Goal: Task Accomplishment & Management: Use online tool/utility

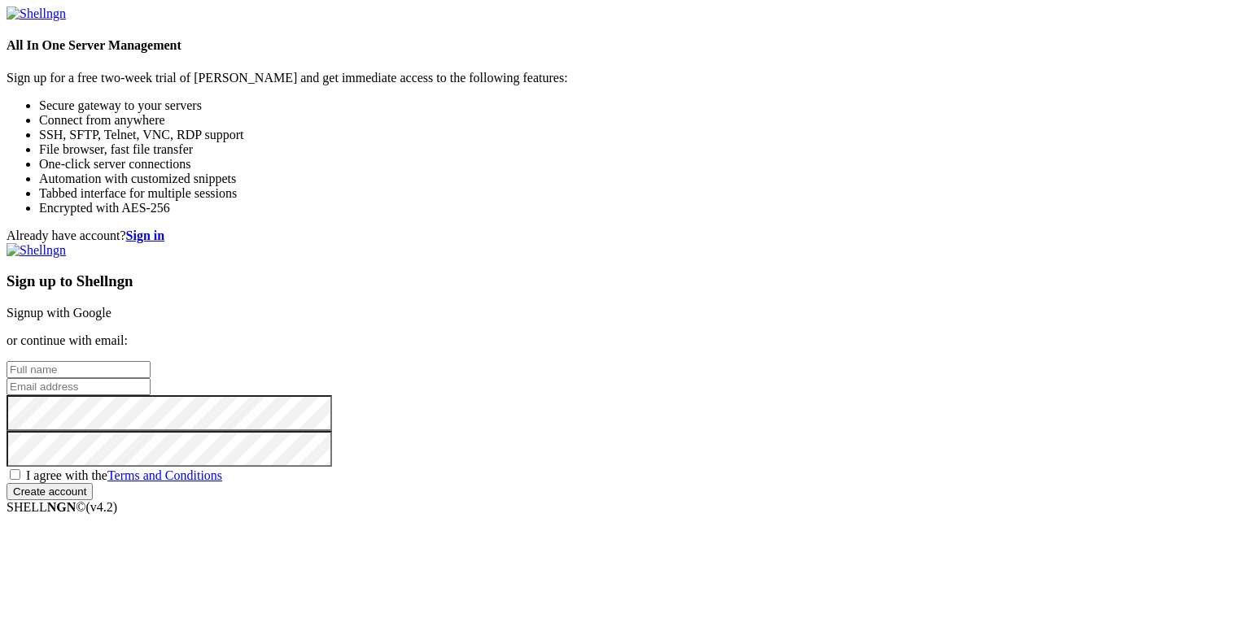
click at [111, 306] on link "Signup with Google" at bounding box center [59, 313] width 105 height 14
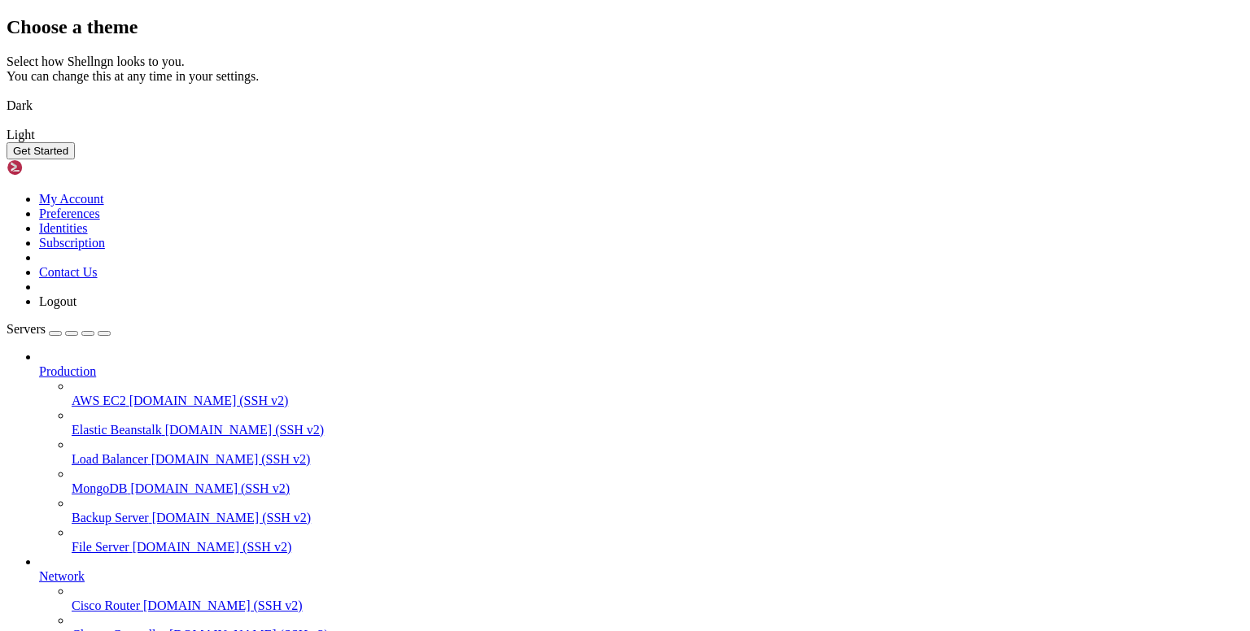
click at [7, 95] on img at bounding box center [7, 95] width 0 height 0
click at [75, 159] on button "Get Started" at bounding box center [41, 150] width 68 height 17
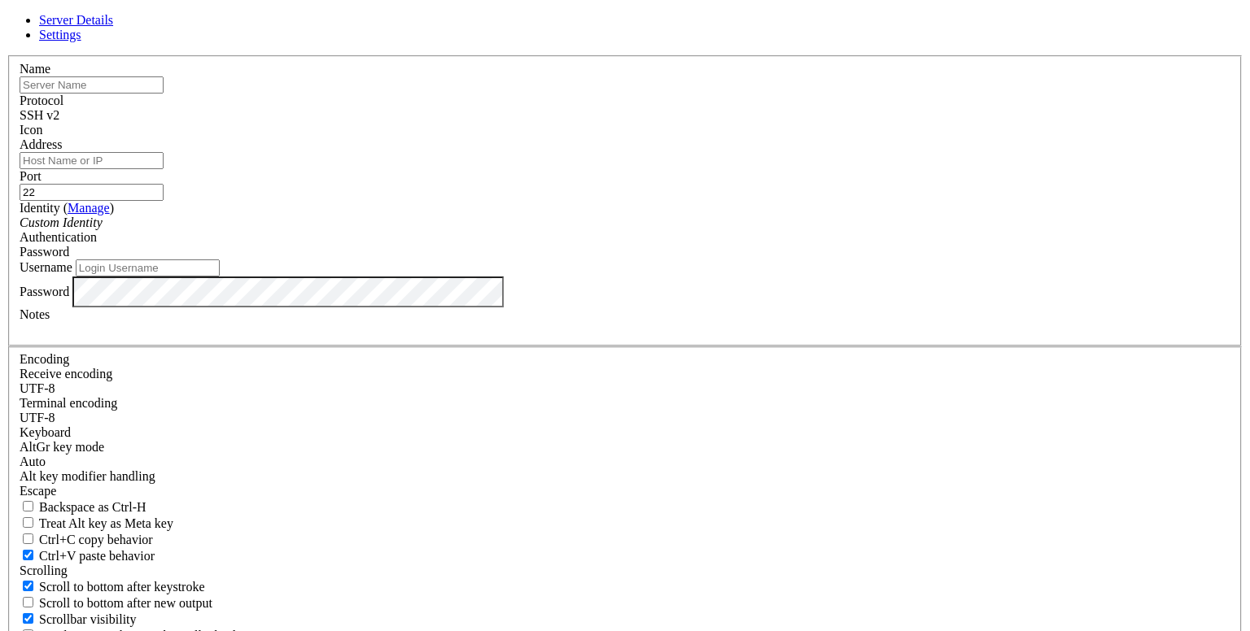
click at [164, 169] on input "Address" at bounding box center [92, 160] width 144 height 17
type input "[TECHNICAL_ID]"
click at [500, 230] on div "Custom Identity" at bounding box center [625, 223] width 1211 height 15
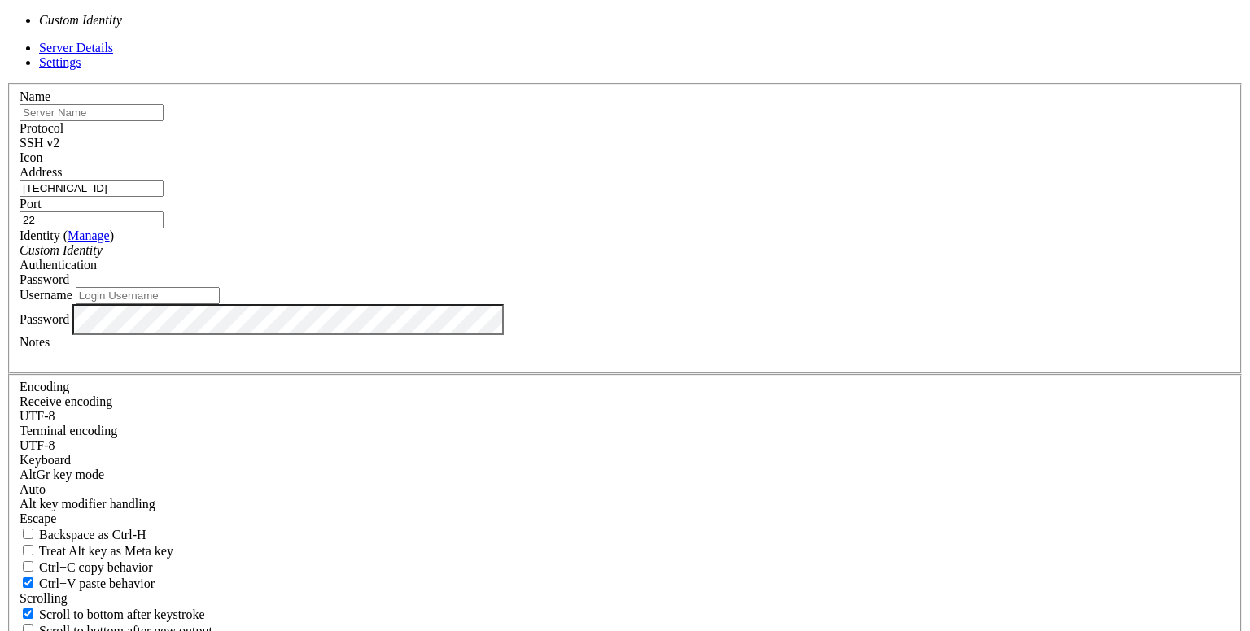
click at [500, 258] on div "Custom Identity" at bounding box center [625, 250] width 1211 height 15
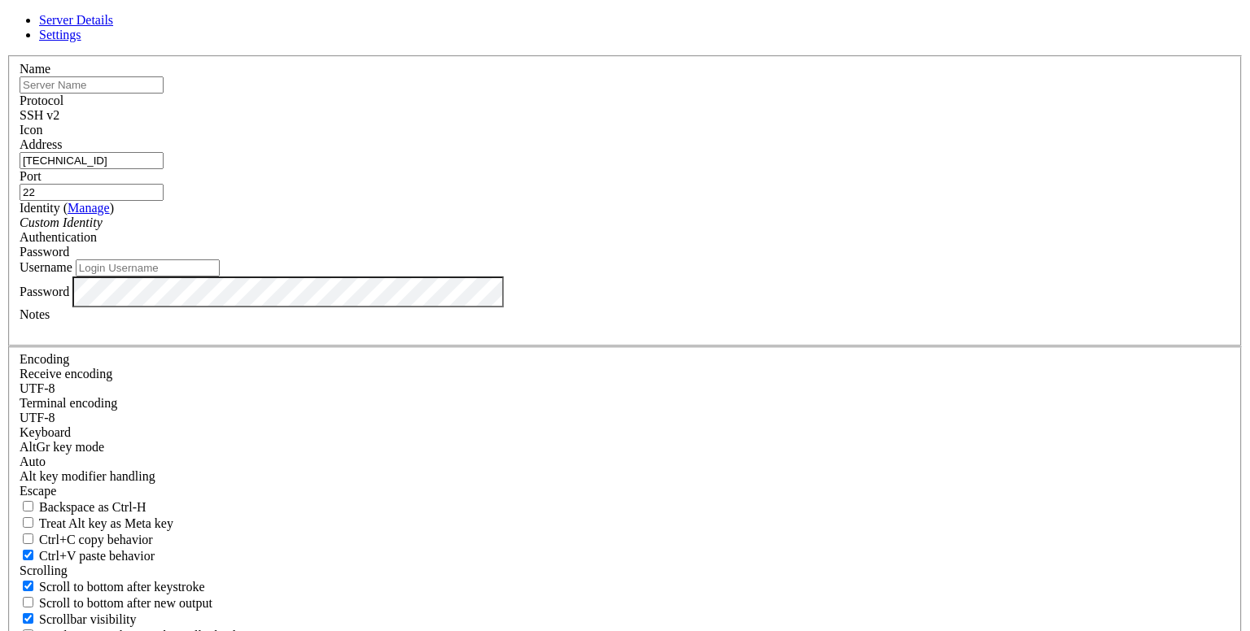
click at [220, 277] on input "Username" at bounding box center [148, 268] width 144 height 17
type input "root"
click at [755, 260] on div "Password" at bounding box center [625, 252] width 1211 height 15
click at [164, 94] on input "text" at bounding box center [92, 84] width 144 height 17
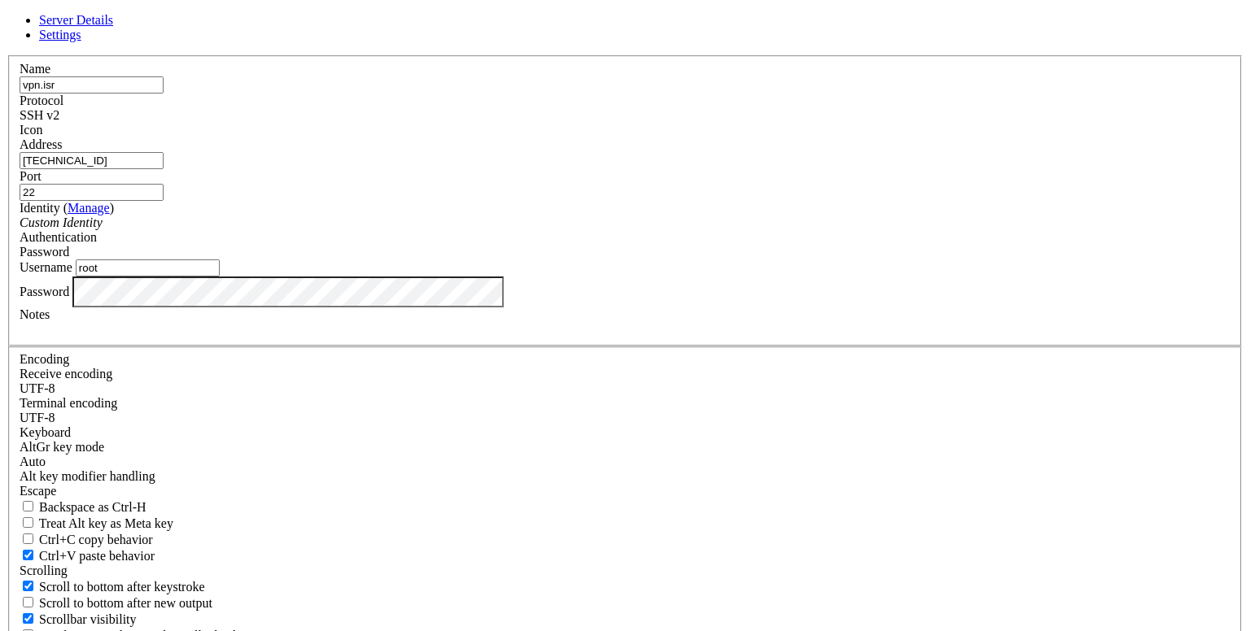
type input "vpn.isr"
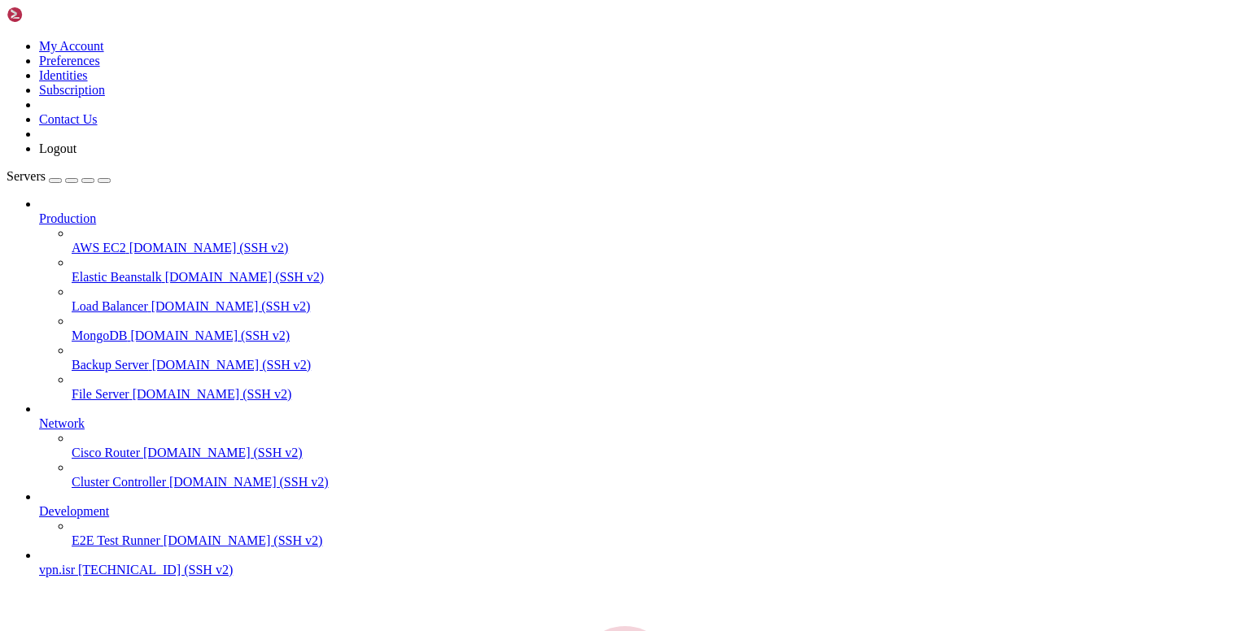
scroll to position [24, 0]
click at [75, 577] on span "vpn.isr" at bounding box center [57, 570] width 36 height 14
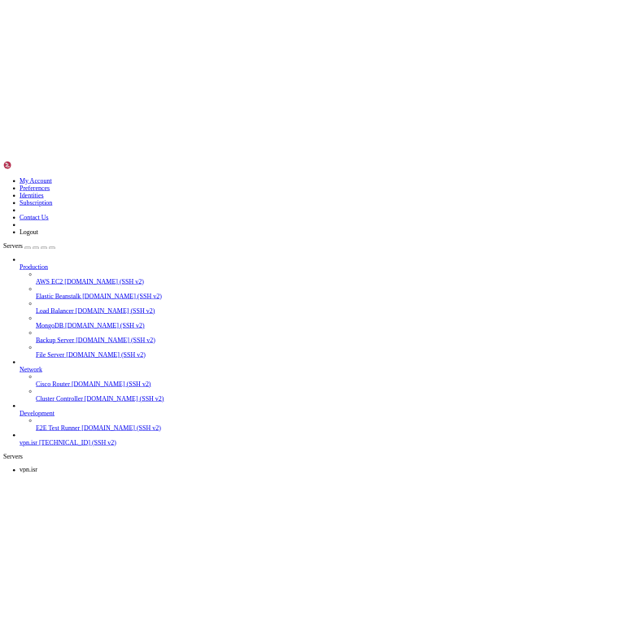
scroll to position [0, 0]
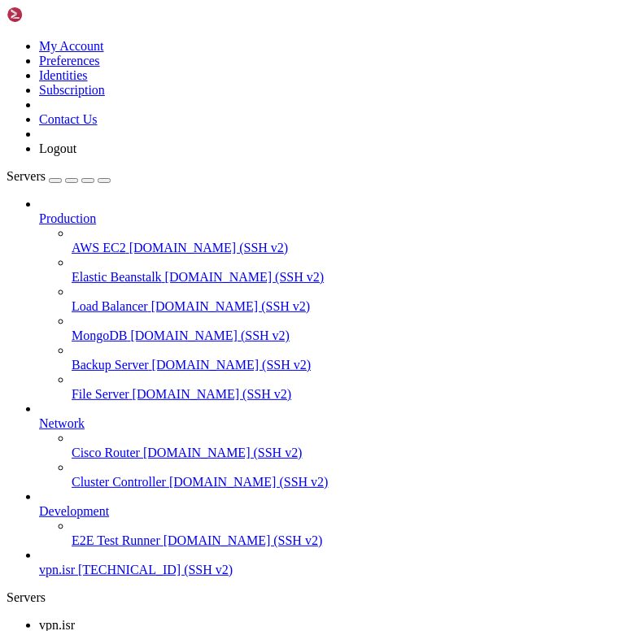
drag, startPoint x: 313, startPoint y: 997, endPoint x: 119, endPoint y: 922, distance: 208.4
drag, startPoint x: 242, startPoint y: 967, endPoint x: 199, endPoint y: 985, distance: 46.4
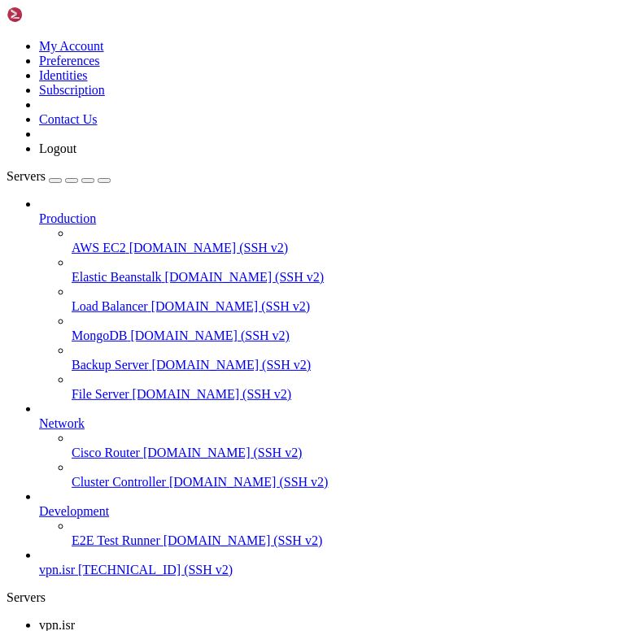
drag, startPoint x: 238, startPoint y: 970, endPoint x: 189, endPoint y: 1020, distance: 70.8
drag, startPoint x: 241, startPoint y: 995, endPoint x: 151, endPoint y: 1019, distance: 92.6
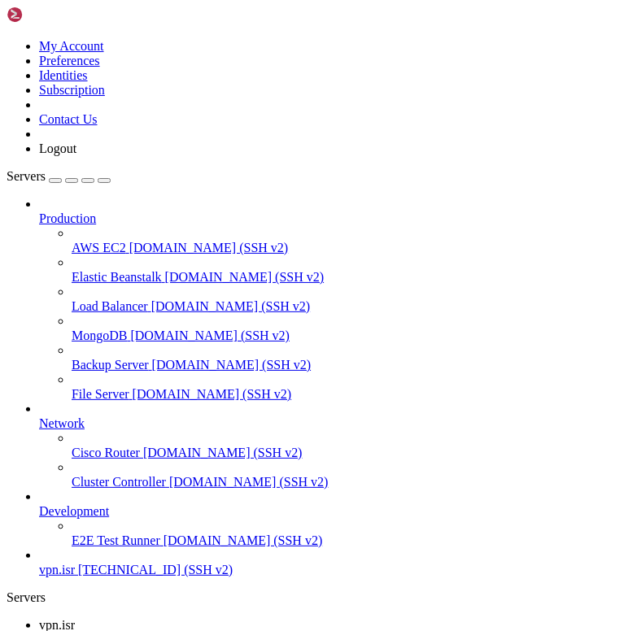
drag, startPoint x: 206, startPoint y: 1046, endPoint x: 142, endPoint y: 1051, distance: 63.7
drag, startPoint x: 206, startPoint y: 1042, endPoint x: 178, endPoint y: 1061, distance: 33.4
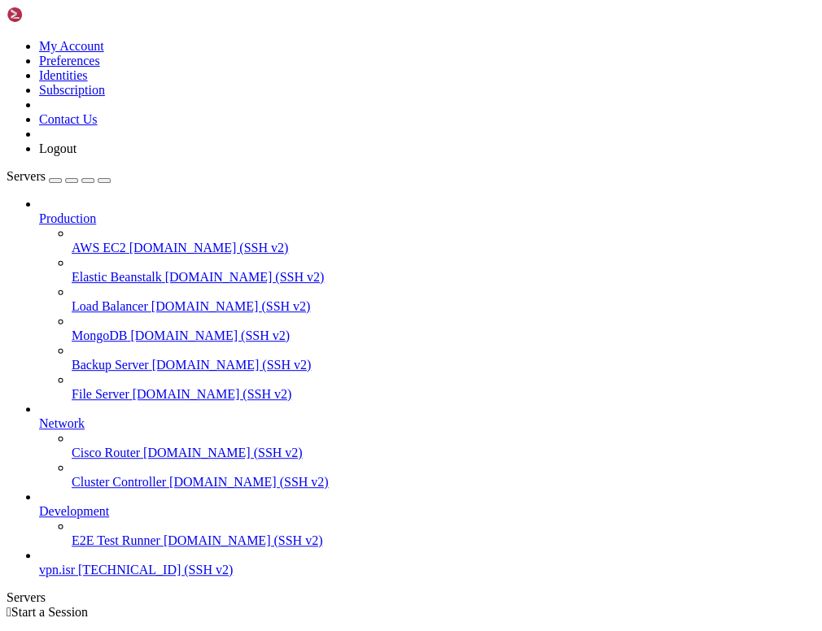
scroll to position [24, 0]
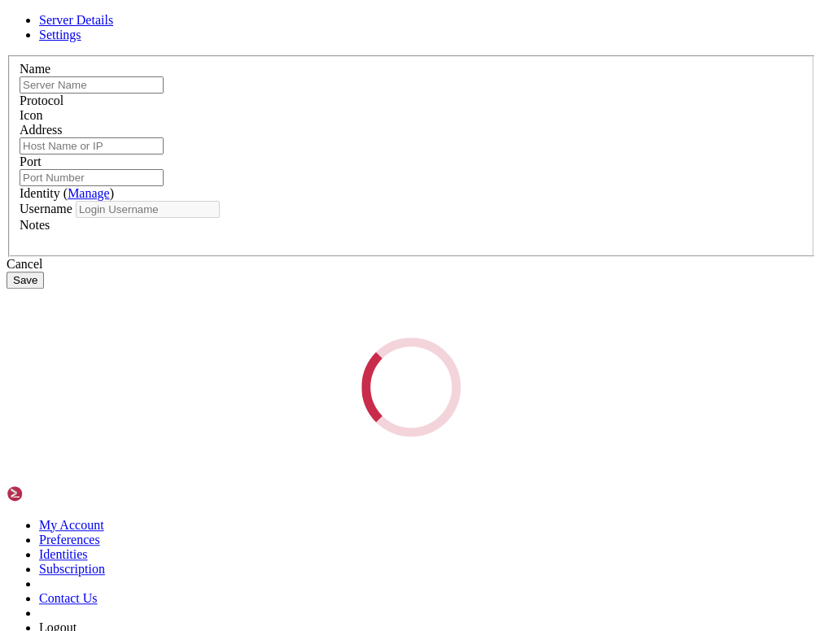
type input "vpn.isr"
type input "[TECHNICAL_ID]"
type input "22"
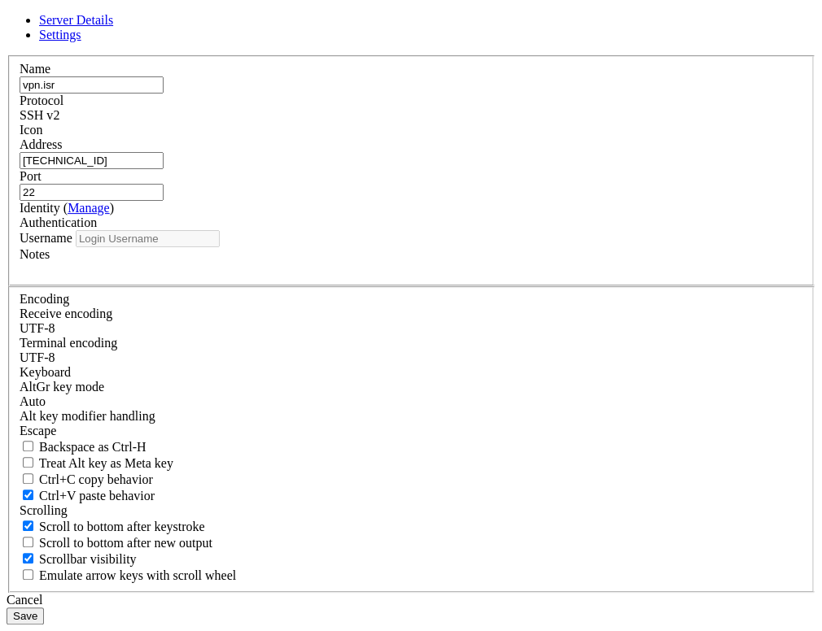
type input "root"
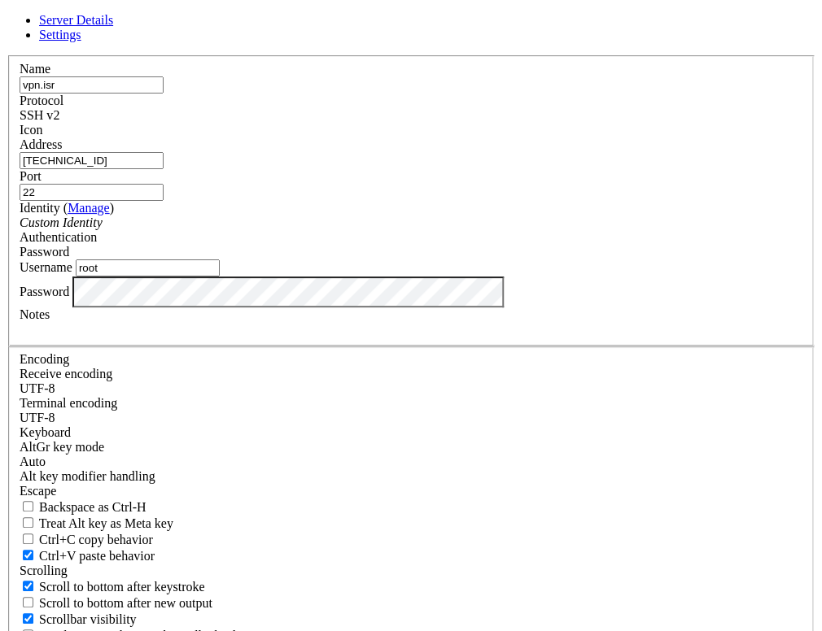
click at [7, 55] on link at bounding box center [7, 55] width 0 height 0
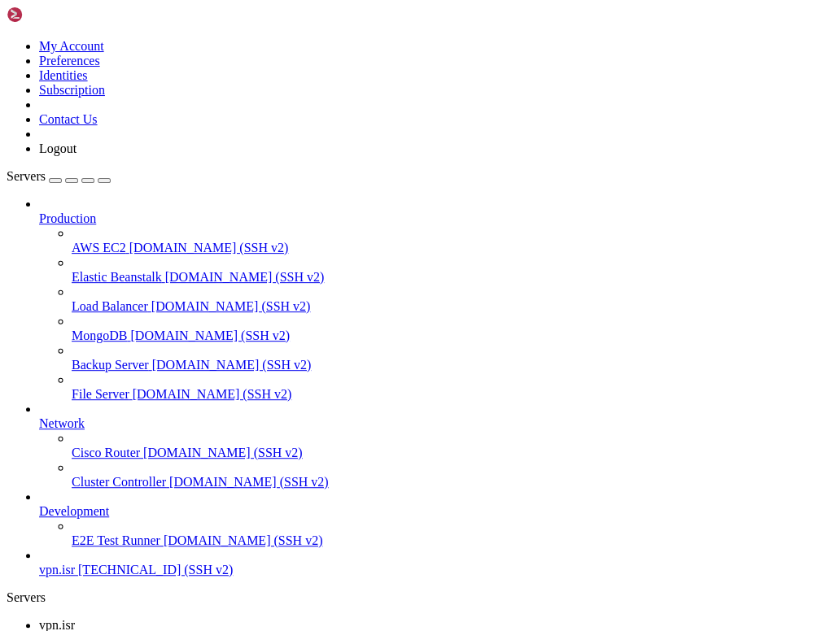
drag, startPoint x: 207, startPoint y: 1414, endPoint x: 496, endPoint y: 1395, distance: 289.5
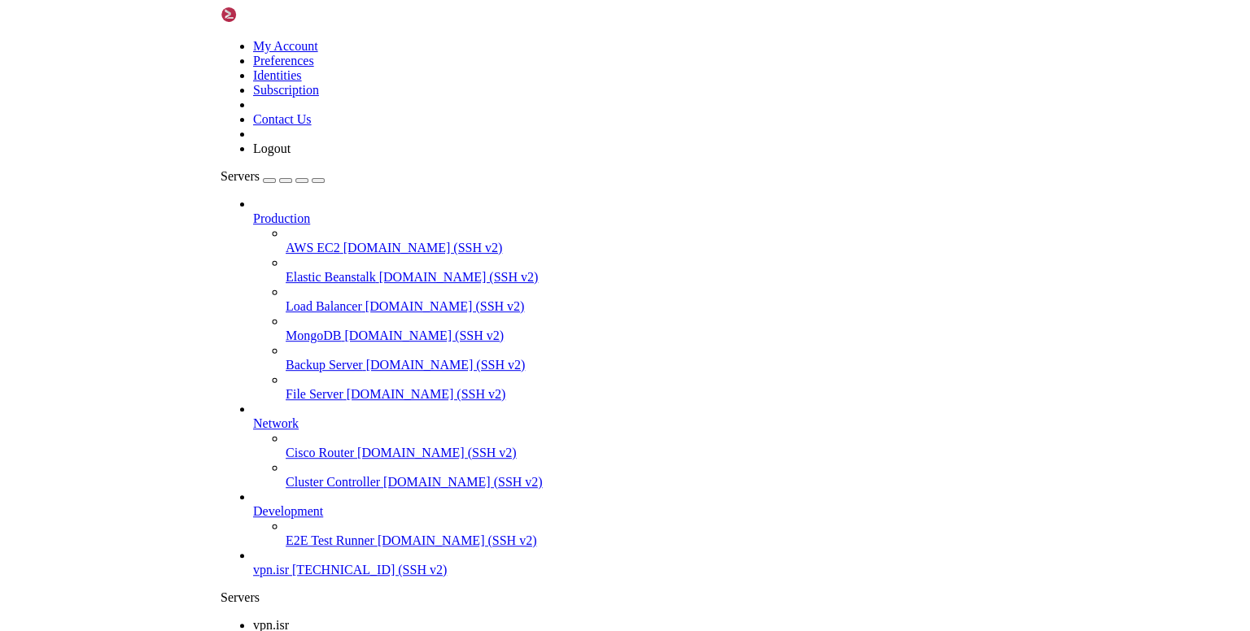
scroll to position [55, 0]
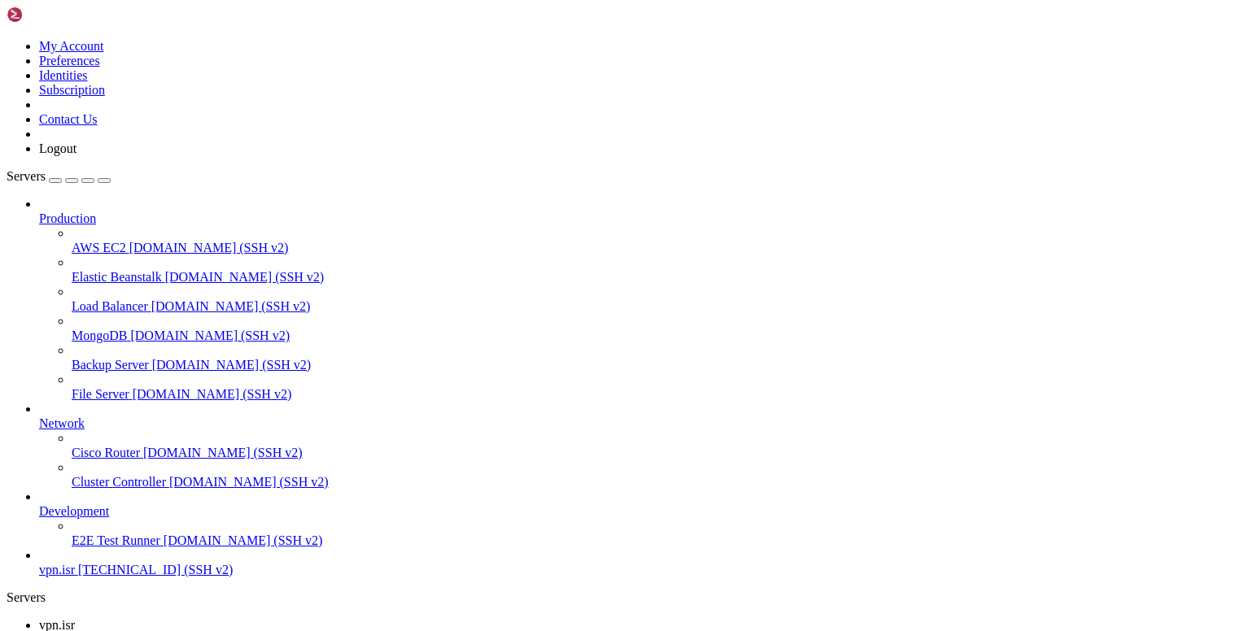
scroll to position [96, 0]
drag, startPoint x: 208, startPoint y: 1419, endPoint x: 133, endPoint y: 1375, distance: 87.5
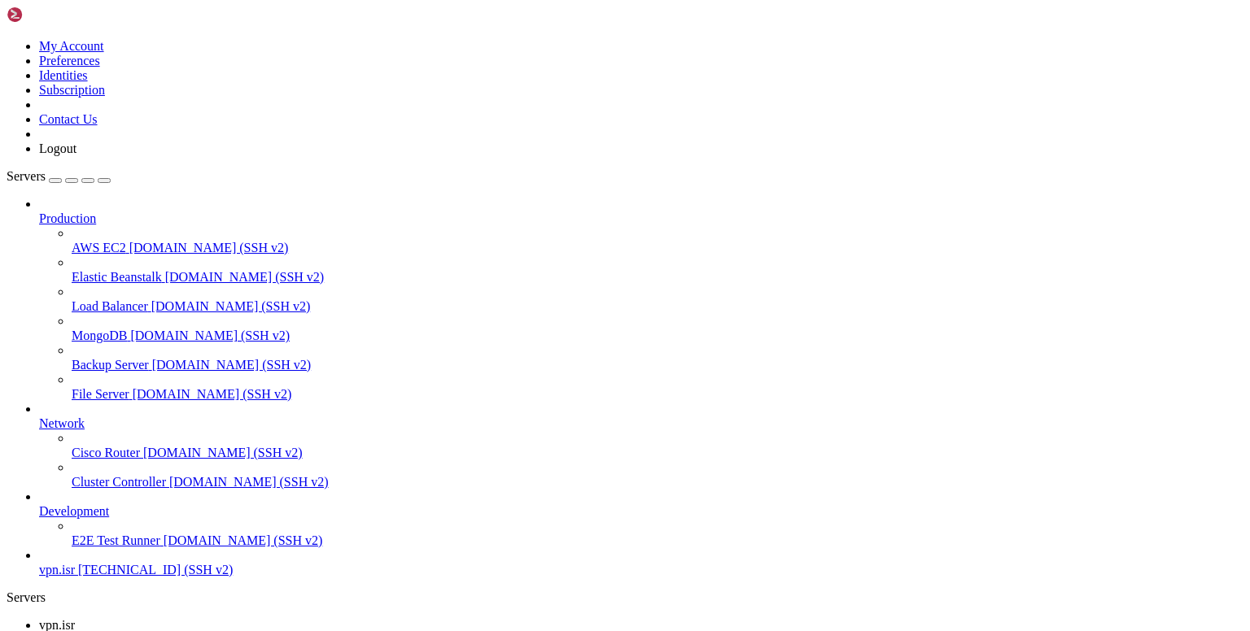
drag, startPoint x: 120, startPoint y: 1361, endPoint x: 424, endPoint y: 1321, distance: 306.2
drag, startPoint x: 251, startPoint y: 985, endPoint x: 144, endPoint y: 1000, distance: 108.4
